Goal: Information Seeking & Learning: Learn about a topic

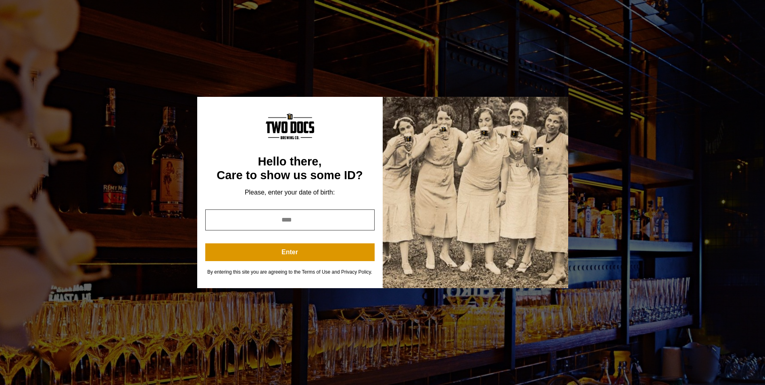
click at [287, 222] on input "year" at bounding box center [289, 219] width 169 height 21
type input "*"
type input "****"
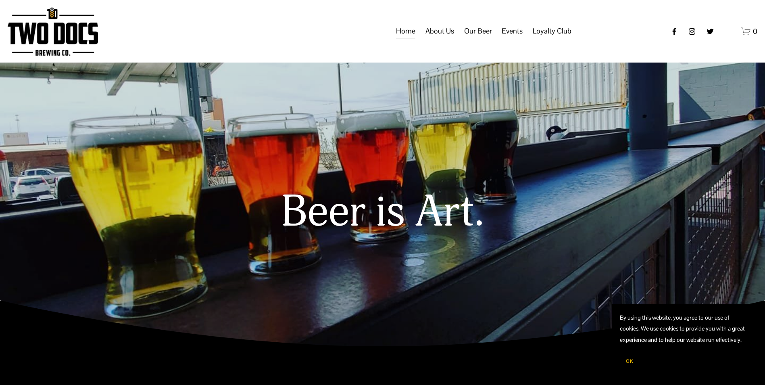
click at [0, 0] on span "Taproom Menu" at bounding box center [0, 0] width 0 height 0
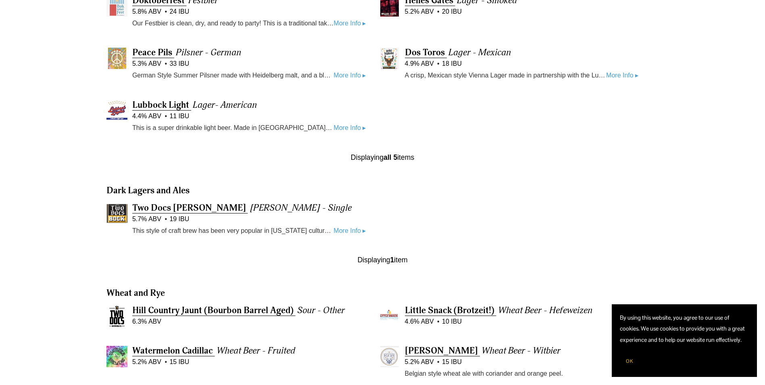
scroll to position [565, 0]
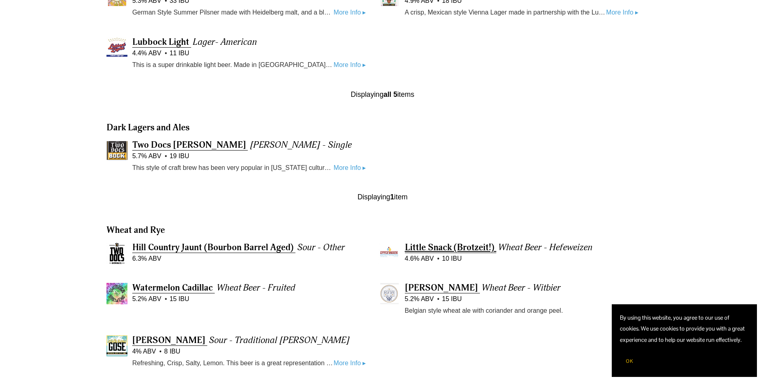
click at [477, 250] on span "Little Snack (Brotzeit!)" at bounding box center [450, 247] width 90 height 11
